Goal: Information Seeking & Learning: Learn about a topic

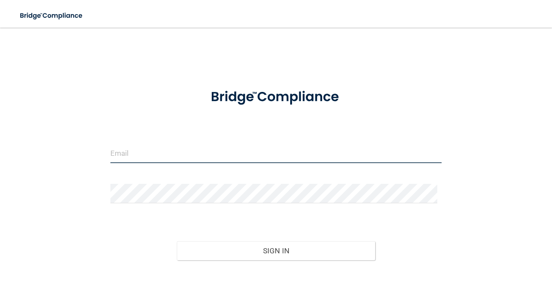
click at [219, 151] on input "email" at bounding box center [275, 153] width 331 height 19
type input "[EMAIL_ADDRESS][DOMAIN_NAME]"
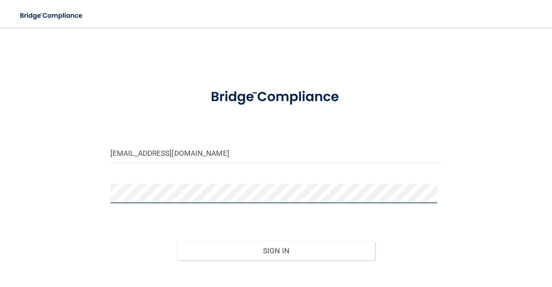
click at [177, 241] on button "Sign In" at bounding box center [276, 250] width 199 height 19
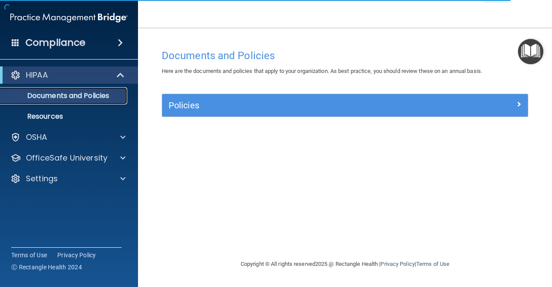
click at [83, 93] on p "Documents and Policies" at bounding box center [65, 95] width 118 height 9
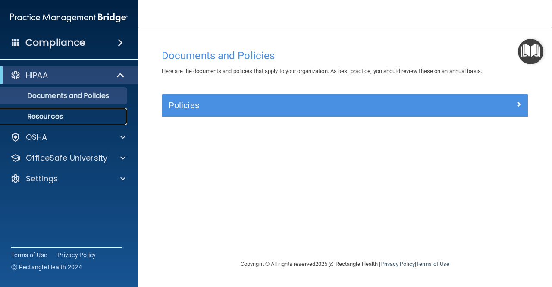
click at [70, 114] on p "Resources" at bounding box center [65, 116] width 118 height 9
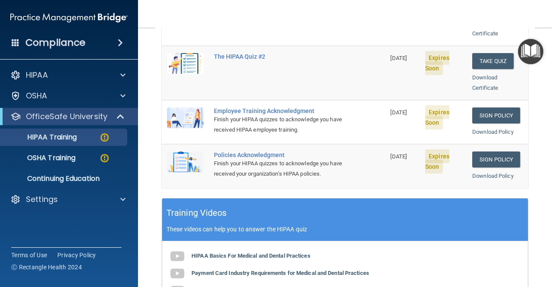
scroll to position [221, 0]
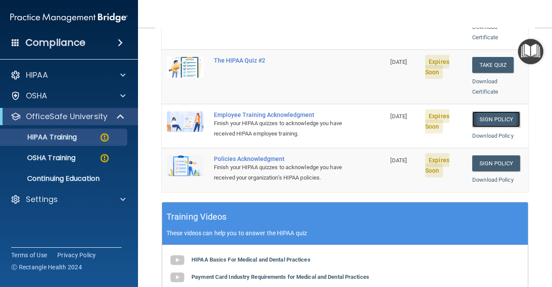
click at [501, 111] on link "Sign Policy" at bounding box center [496, 119] width 48 height 16
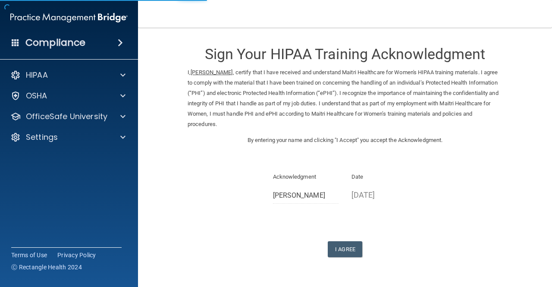
scroll to position [25, 0]
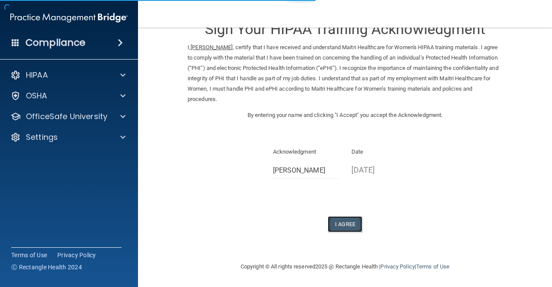
click at [347, 223] on button "I Agree" at bounding box center [345, 224] width 34 height 16
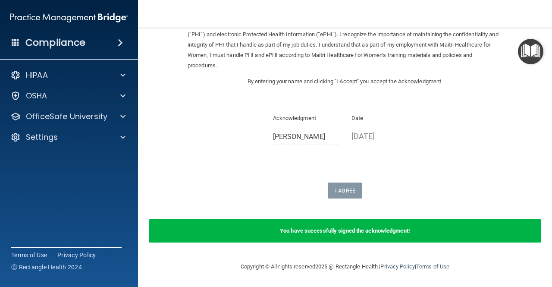
scroll to position [0, 0]
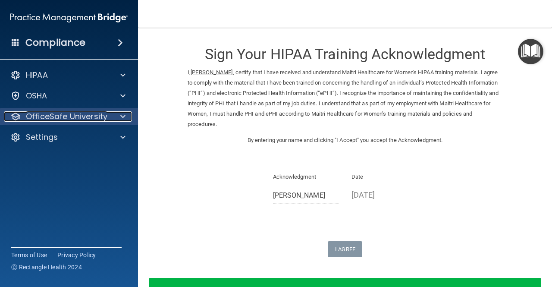
click at [84, 115] on p "OfficeSafe University" at bounding box center [66, 116] width 81 height 10
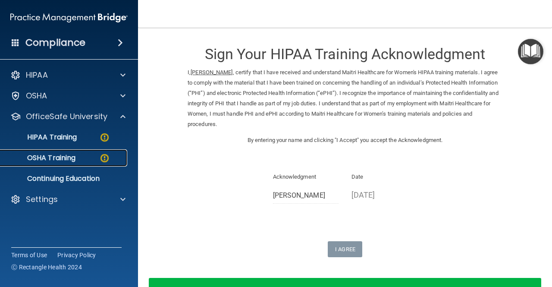
click at [63, 159] on p "OSHA Training" at bounding box center [41, 157] width 70 height 9
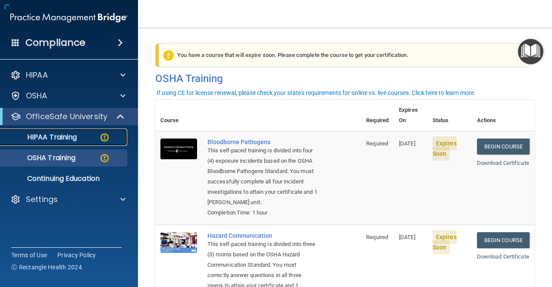
click at [79, 138] on div "HIPAA Training" at bounding box center [65, 137] width 118 height 9
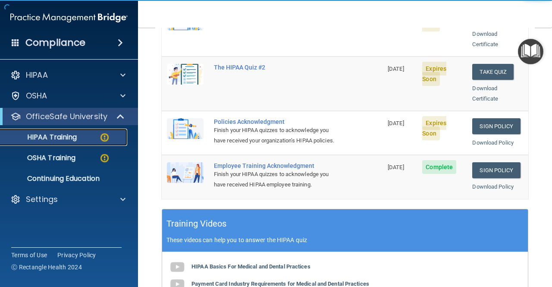
scroll to position [210, 0]
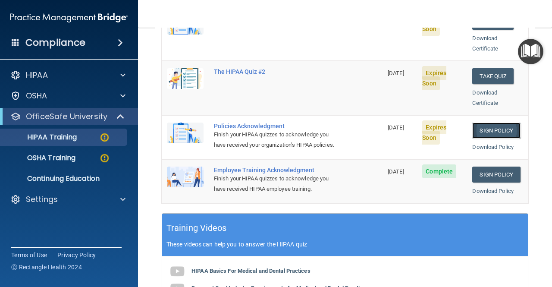
click at [494, 122] on link "Sign Policy" at bounding box center [496, 130] width 48 height 16
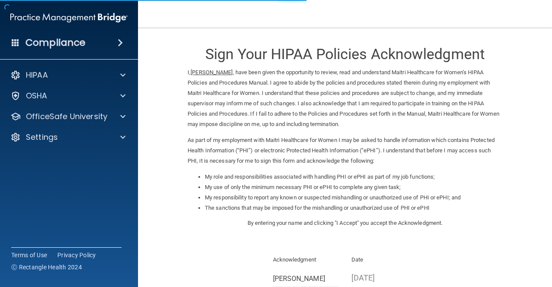
scroll to position [108, 0]
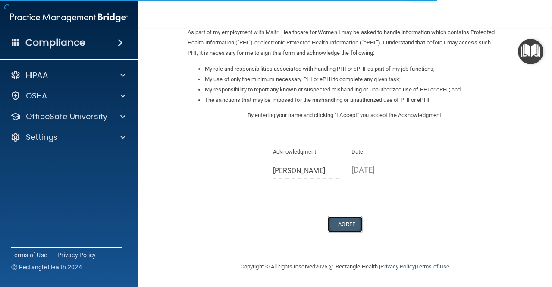
click at [342, 225] on button "I Agree" at bounding box center [345, 224] width 34 height 16
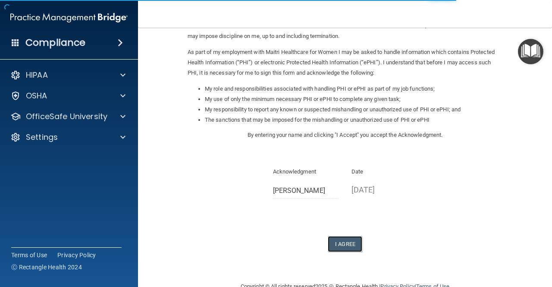
scroll to position [88, 0]
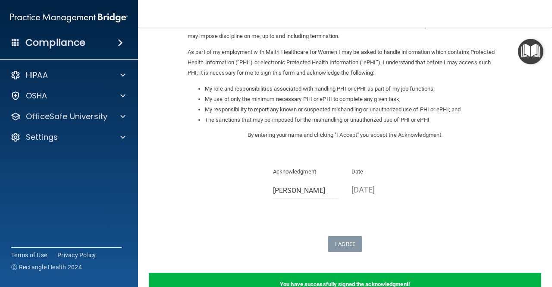
click at [249, 129] on div "My role and responsibilities associated with handling PHI or ePHI as part of my…" at bounding box center [345, 107] width 328 height 46
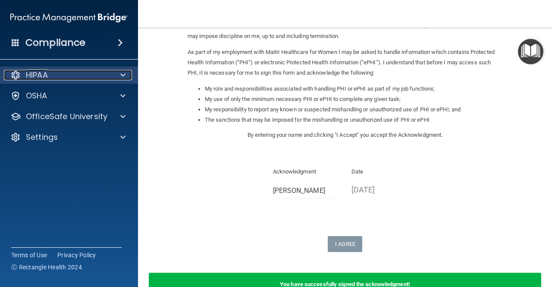
click at [120, 79] on div at bounding box center [122, 75] width 22 height 10
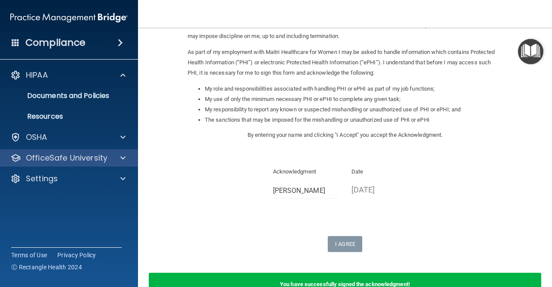
click at [105, 150] on div "OfficeSafe University" at bounding box center [69, 157] width 138 height 17
click at [104, 153] on p "OfficeSafe University" at bounding box center [66, 158] width 81 height 10
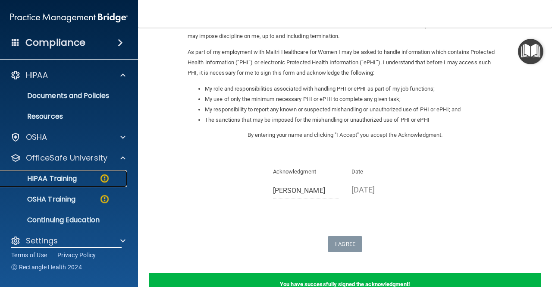
click at [73, 174] on p "HIPAA Training" at bounding box center [41, 178] width 71 height 9
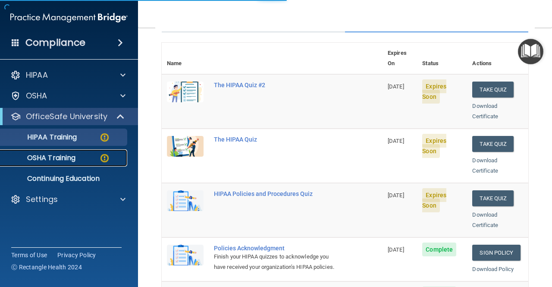
click at [68, 158] on p "OSHA Training" at bounding box center [41, 157] width 70 height 9
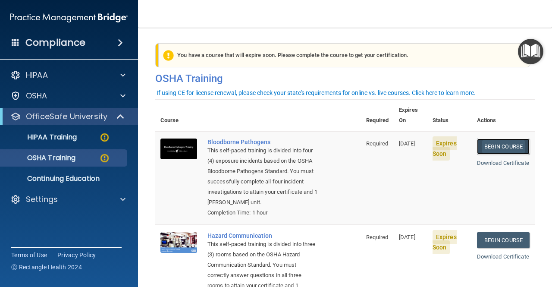
click at [497, 139] on link "Begin Course" at bounding box center [503, 146] width 53 height 16
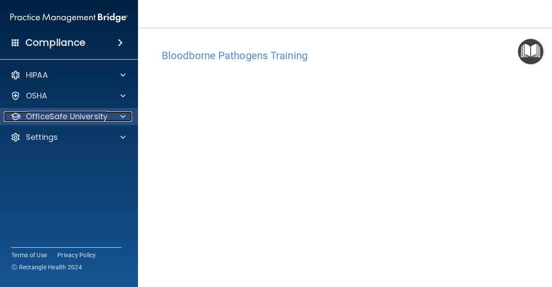
click at [70, 116] on p "OfficeSafe University" at bounding box center [66, 116] width 81 height 10
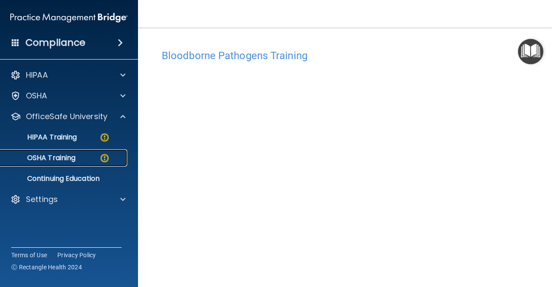
click at [62, 161] on p "OSHA Training" at bounding box center [41, 157] width 70 height 9
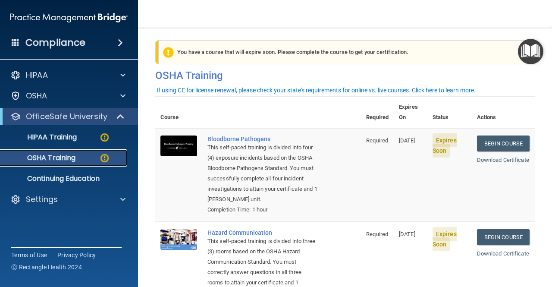
scroll to position [3, 0]
click at [492, 136] on link "Begin Course" at bounding box center [503, 144] width 53 height 16
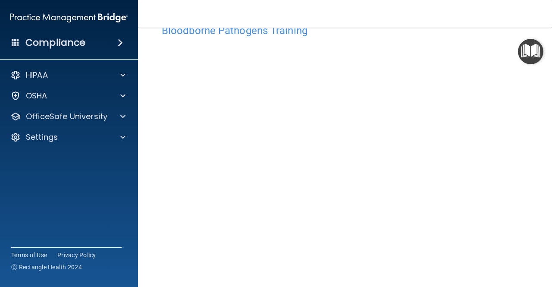
scroll to position [21, 0]
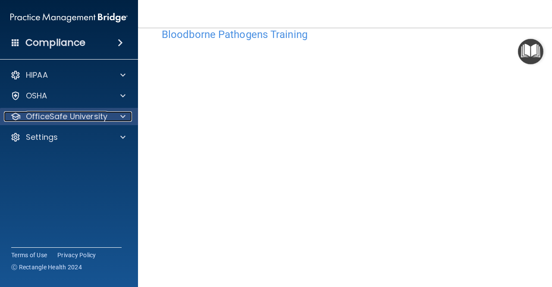
click at [106, 112] on p "OfficeSafe University" at bounding box center [66, 116] width 81 height 10
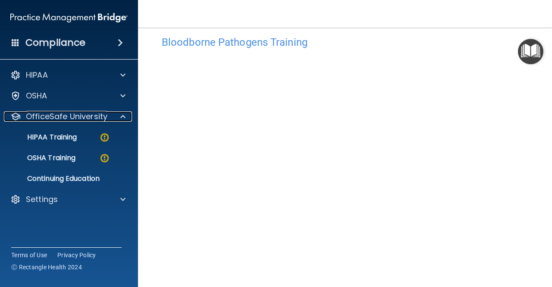
scroll to position [0, 0]
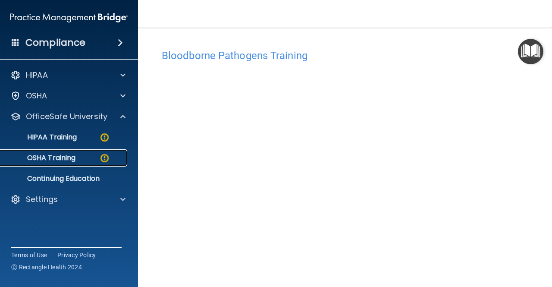
click at [95, 159] on div "OSHA Training" at bounding box center [65, 157] width 118 height 9
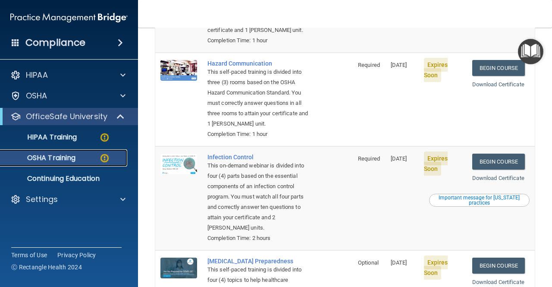
scroll to position [169, 0]
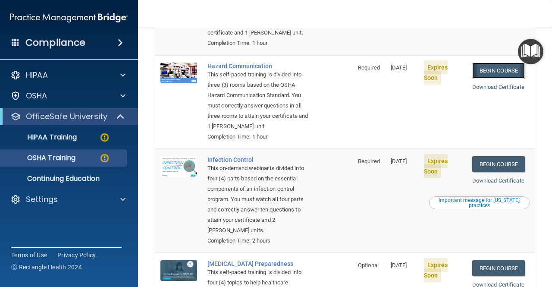
click at [479, 69] on link "Begin Course" at bounding box center [498, 70] width 53 height 16
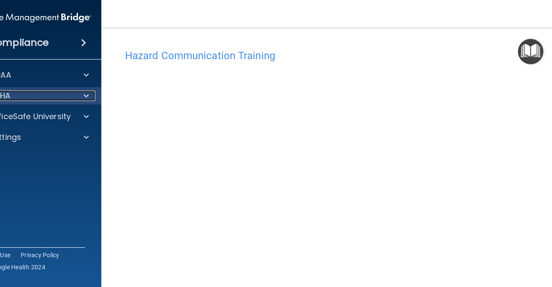
click at [59, 93] on div "OSHA" at bounding box center [20, 96] width 107 height 10
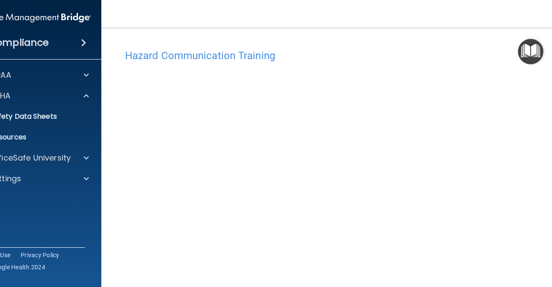
click at [84, 148] on div "HIPAA Documents and Policies Report an Incident Business Associates Emergency P…" at bounding box center [32, 128] width 138 height 131
click at [69, 165] on div "OfficeSafe University" at bounding box center [32, 157] width 138 height 17
click at [45, 162] on p "OfficeSafe University" at bounding box center [29, 158] width 81 height 10
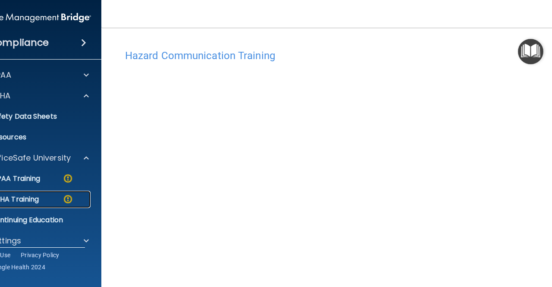
click at [41, 195] on div "OSHA Training" at bounding box center [28, 199] width 118 height 9
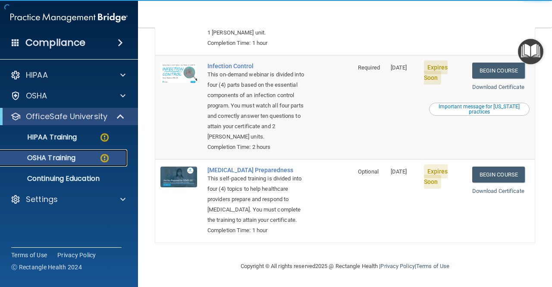
scroll to position [267, 0]
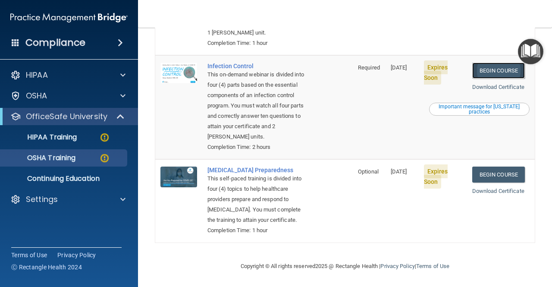
click at [493, 78] on link "Begin Course" at bounding box center [498, 70] width 53 height 16
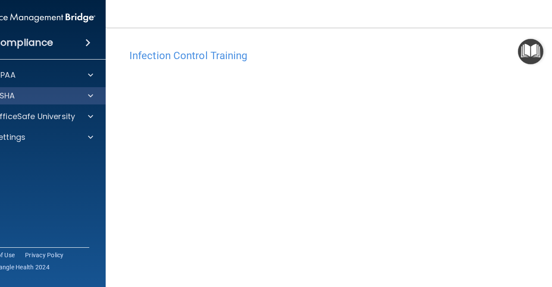
click at [30, 104] on div "OSHA" at bounding box center [37, 95] width 138 height 17
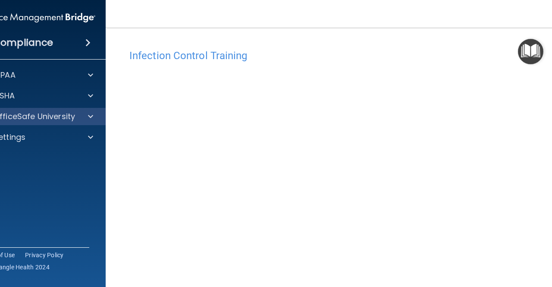
click at [38, 110] on div "OfficeSafe University" at bounding box center [37, 116] width 138 height 17
click at [53, 115] on p "OfficeSafe University" at bounding box center [34, 116] width 81 height 10
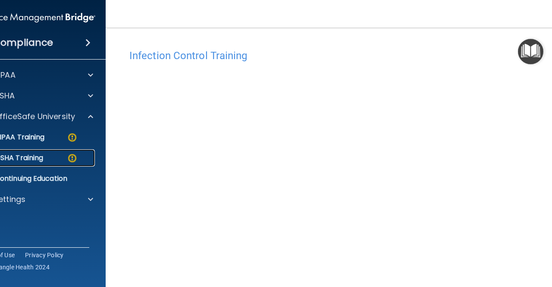
click at [25, 155] on p "OSHA Training" at bounding box center [8, 157] width 70 height 9
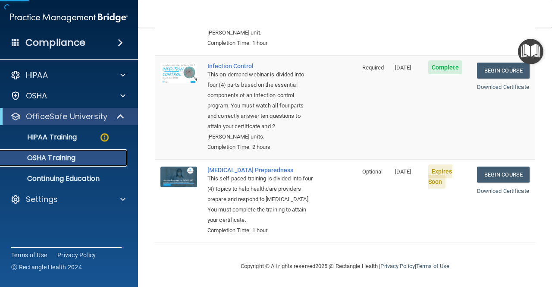
scroll to position [260, 0]
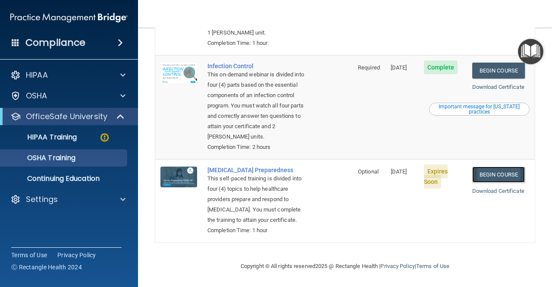
click at [484, 166] on link "Begin Course" at bounding box center [498, 174] width 53 height 16
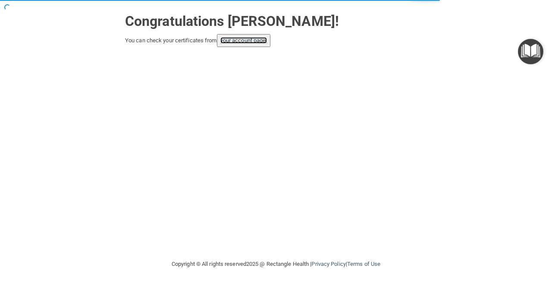
click at [249, 38] on link "your account page!" at bounding box center [243, 40] width 47 height 6
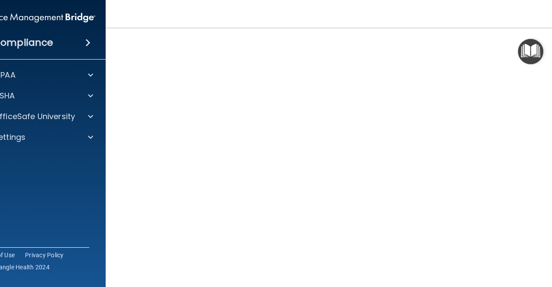
scroll to position [18, 0]
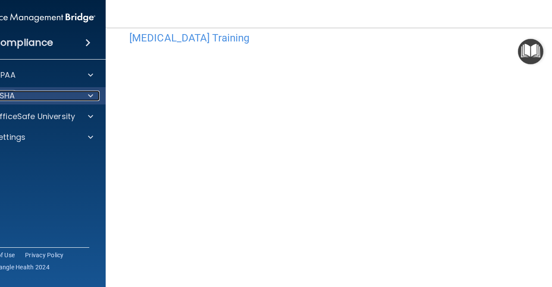
click at [57, 99] on div "OSHA" at bounding box center [25, 96] width 107 height 10
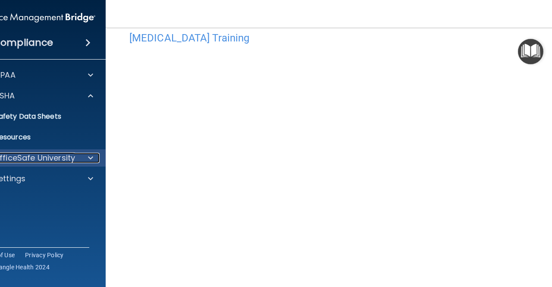
click at [56, 158] on p "OfficeSafe University" at bounding box center [34, 158] width 81 height 10
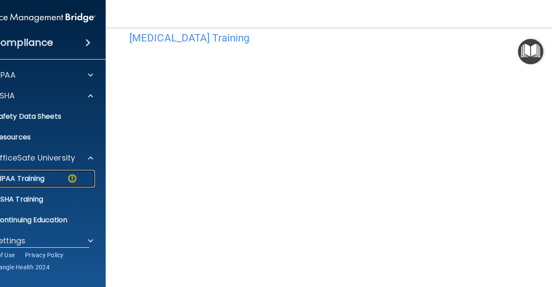
click at [38, 183] on link "HIPAA Training" at bounding box center [27, 178] width 136 height 17
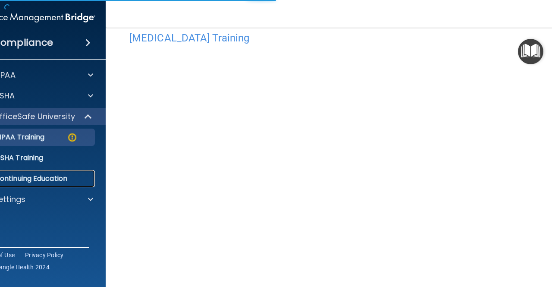
click at [52, 172] on link "Continuing Education" at bounding box center [27, 178] width 136 height 17
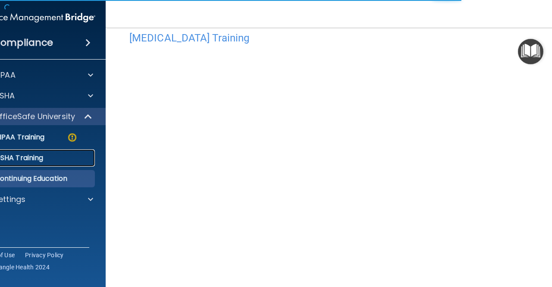
click at [47, 160] on div "OSHA Training" at bounding box center [32, 157] width 118 height 9
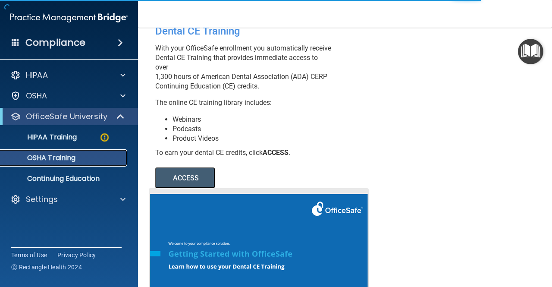
click at [75, 160] on p "OSHA Training" at bounding box center [41, 157] width 70 height 9
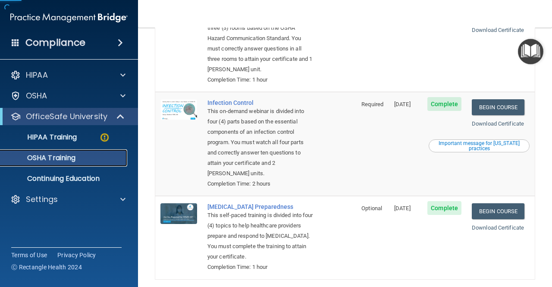
scroll to position [240, 0]
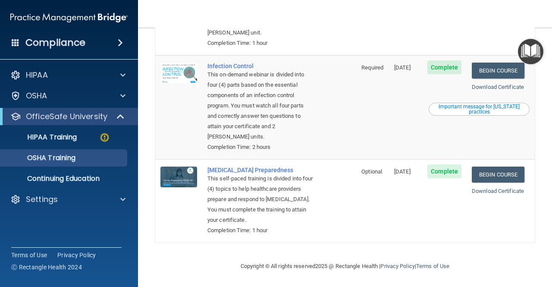
click at [81, 146] on ul "HIPAA Training OSHA Training Continuing Education" at bounding box center [69, 156] width 156 height 62
click at [71, 140] on p "HIPAA Training" at bounding box center [41, 137] width 71 height 9
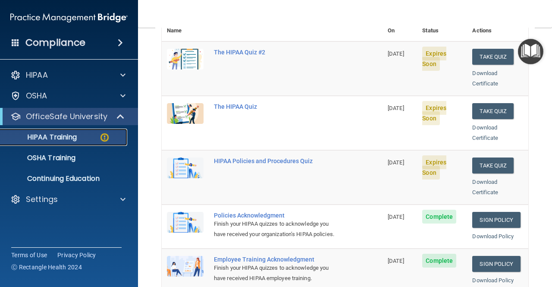
scroll to position [103, 0]
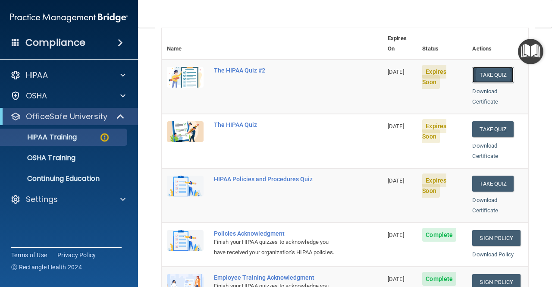
click at [475, 67] on button "Take Quiz" at bounding box center [492, 75] width 41 height 16
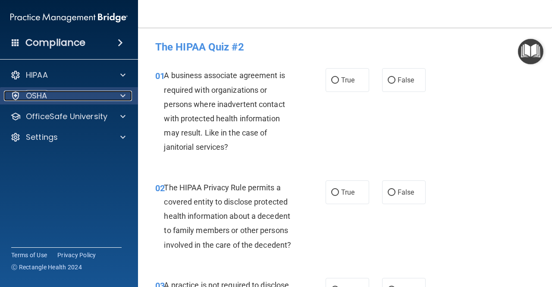
click at [42, 99] on p "OSHA" at bounding box center [37, 96] width 22 height 10
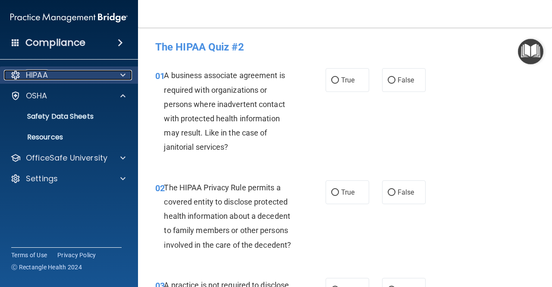
click at [49, 74] on div "HIPAA" at bounding box center [57, 75] width 107 height 10
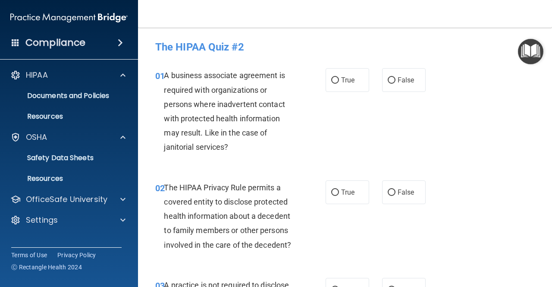
click at [37, 56] on div "Compliance HIPAA Documents and Policies Report an Incident Business Associates …" at bounding box center [69, 143] width 138 height 287
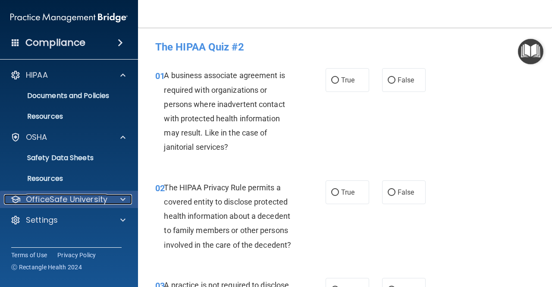
click at [53, 204] on p "OfficeSafe University" at bounding box center [66, 199] width 81 height 10
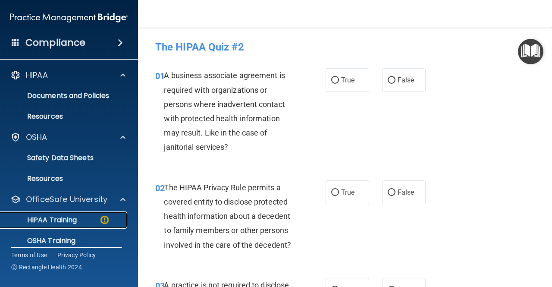
click at [55, 226] on link "HIPAA Training" at bounding box center [59, 219] width 136 height 17
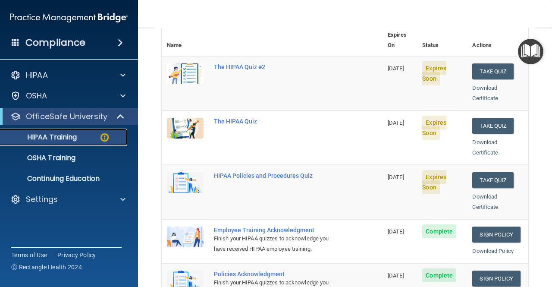
scroll to position [172, 0]
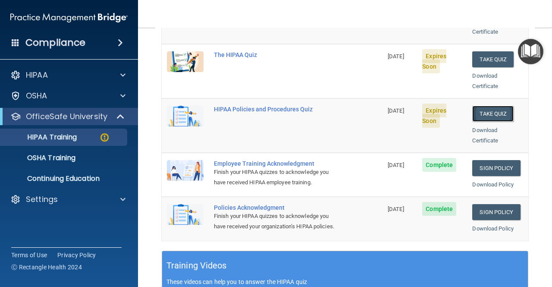
click at [472, 108] on button "Take Quiz" at bounding box center [492, 114] width 41 height 16
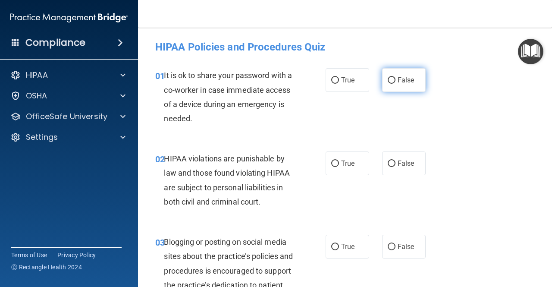
click at [392, 90] on label "False" at bounding box center [404, 80] width 44 height 24
click at [392, 84] on input "False" at bounding box center [391, 80] width 8 height 6
radio input "true"
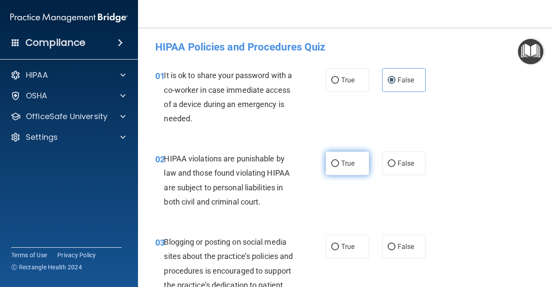
click at [325, 161] on label "True" at bounding box center [347, 163] width 44 height 24
click at [331, 161] on input "True" at bounding box center [335, 163] width 8 height 6
radio input "true"
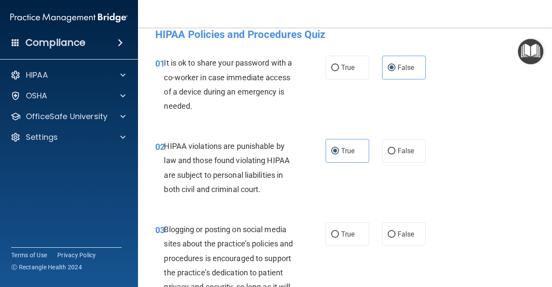
scroll to position [13, 0]
click at [403, 153] on span "False" at bounding box center [405, 150] width 17 height 8
click at [395, 153] on input "False" at bounding box center [391, 150] width 8 height 6
radio input "true"
click at [340, 142] on label "True" at bounding box center [347, 150] width 44 height 24
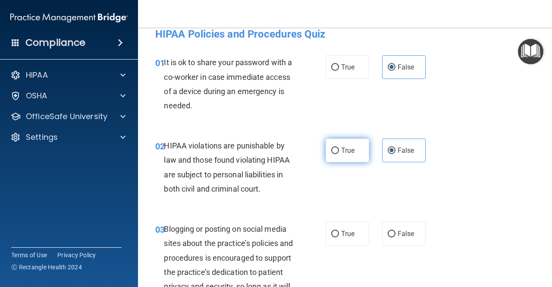
click at [339, 147] on input "True" at bounding box center [335, 150] width 8 height 6
radio input "true"
radio input "false"
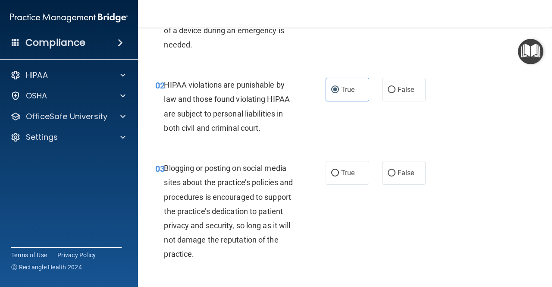
scroll to position [74, 0]
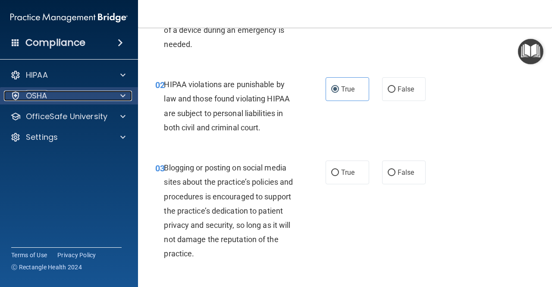
click at [69, 93] on div "OSHA" at bounding box center [57, 96] width 107 height 10
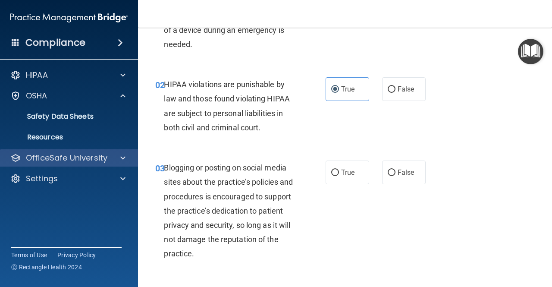
click at [75, 152] on div "OfficeSafe University" at bounding box center [69, 157] width 138 height 17
click at [82, 151] on div "OfficeSafe University" at bounding box center [69, 157] width 138 height 17
click at [123, 156] on span at bounding box center [122, 158] width 5 height 10
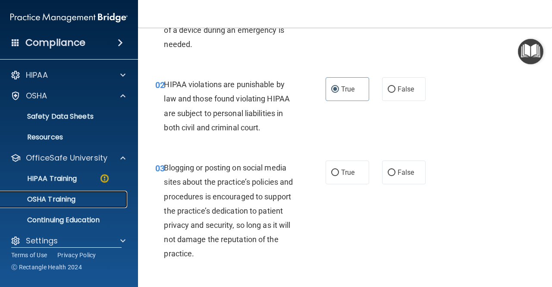
click at [74, 200] on p "OSHA Training" at bounding box center [41, 199] width 70 height 9
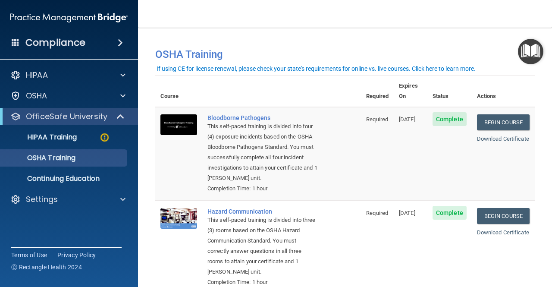
click at [257, 216] on div "This self-paced training is divided into three (3) rooms based on the OSHA Haza…" at bounding box center [262, 246] width 110 height 62
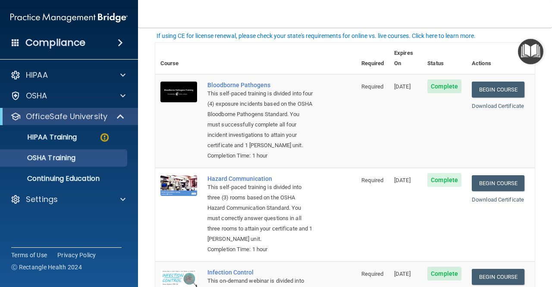
scroll to position [32, 0]
